Goal: Transaction & Acquisition: Subscribe to service/newsletter

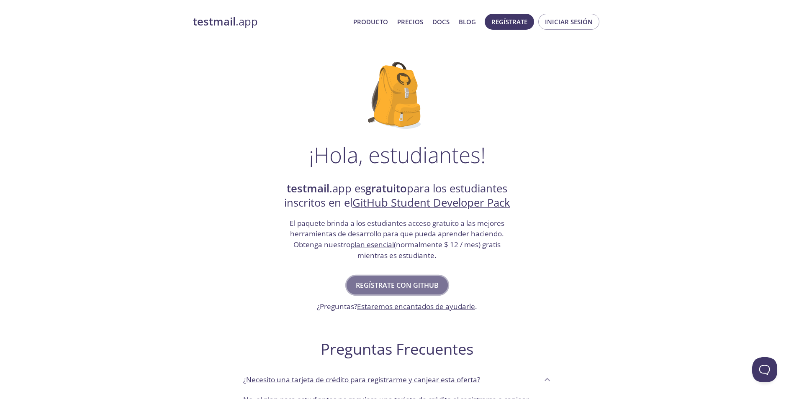
click at [386, 285] on span "Regístrate con GitHub" at bounding box center [397, 285] width 83 height 12
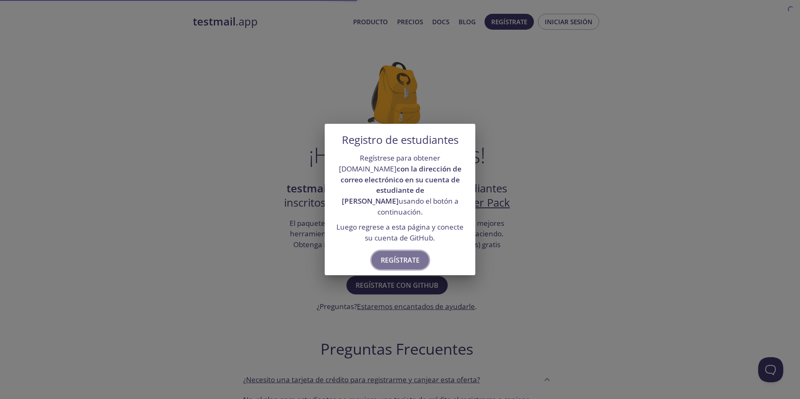
click at [394, 254] on span "Regístrate" at bounding box center [400, 260] width 39 height 12
click at [413, 251] on button "Regístrate" at bounding box center [400, 260] width 57 height 18
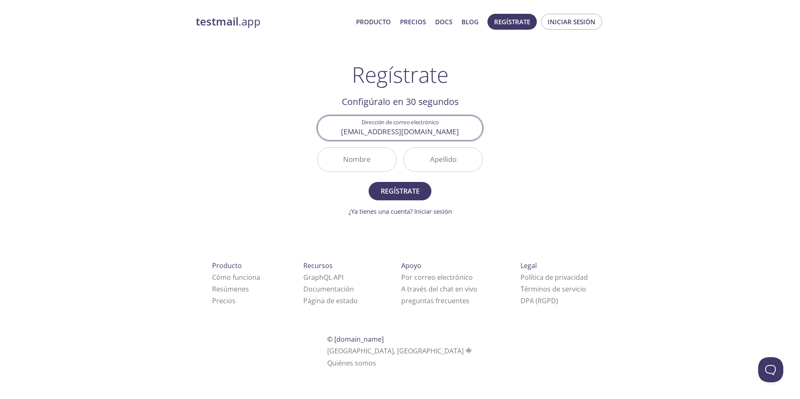
type input "[EMAIL_ADDRESS][DOMAIN_NAME]"
click at [373, 151] on input "Nombre" at bounding box center [357, 160] width 79 height 24
type input "[PERSON_NAME]"
click at [369, 182] on button "Regístrate" at bounding box center [400, 191] width 63 height 18
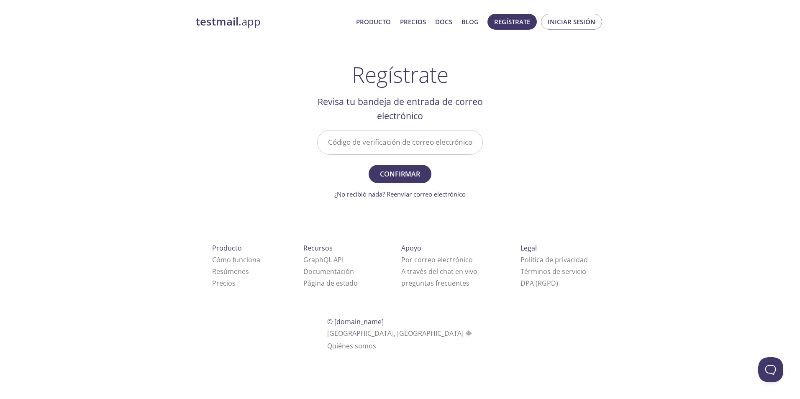
click at [758, 213] on div "testmail .app Producto Precios Docs Blog Regístrate Iniciar sesión Regístrate C…" at bounding box center [400, 191] width 800 height 367
click at [432, 146] on input "Código de verificación de correo electrónico" at bounding box center [400, 143] width 165 height 24
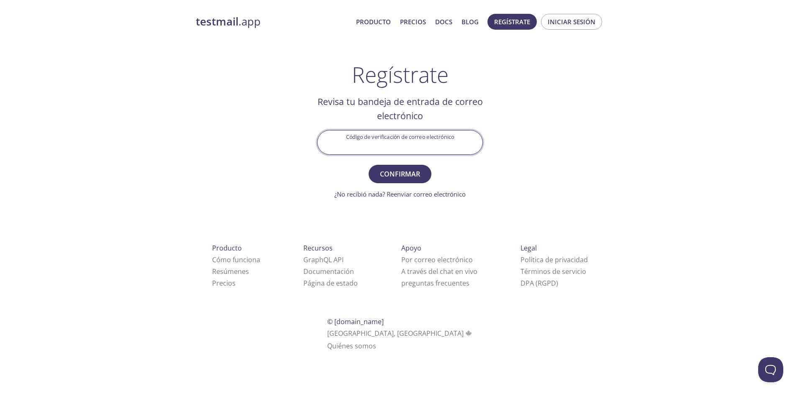
paste input "23B2N7W"
type input "23B2N7W"
click at [409, 176] on span "Confirmar" at bounding box center [400, 174] width 44 height 12
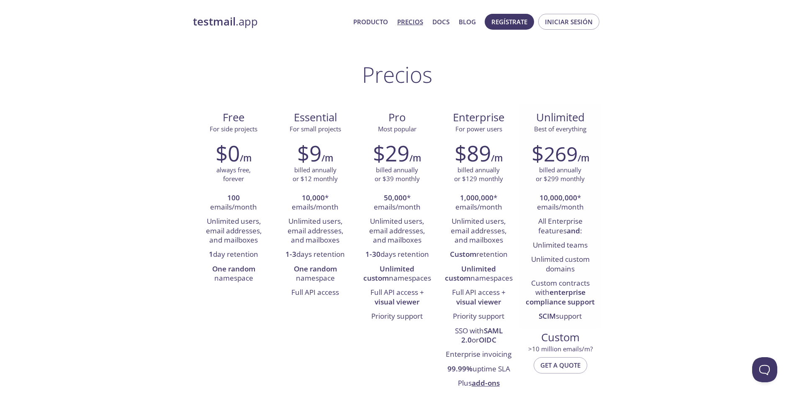
scroll to position [42, 0]
